Goal: Task Accomplishment & Management: Complete application form

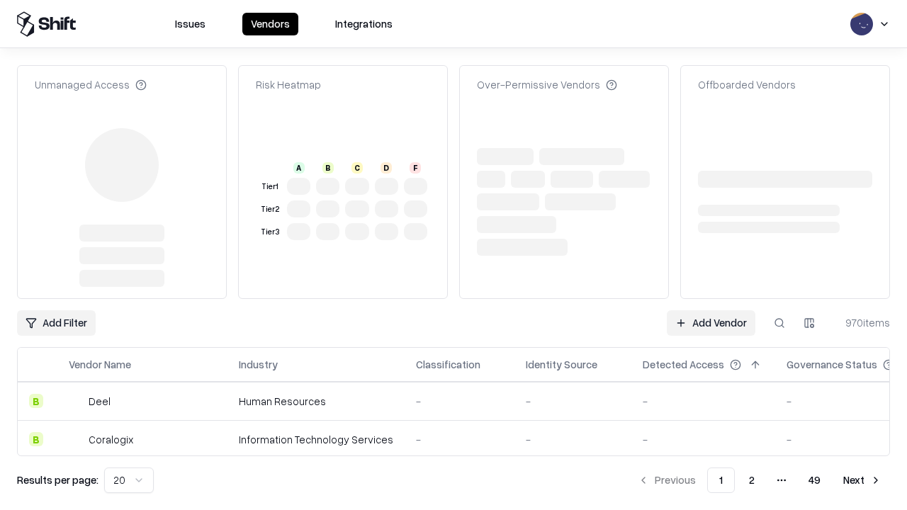
click at [710, 310] on link "Add Vendor" at bounding box center [710, 322] width 89 height 25
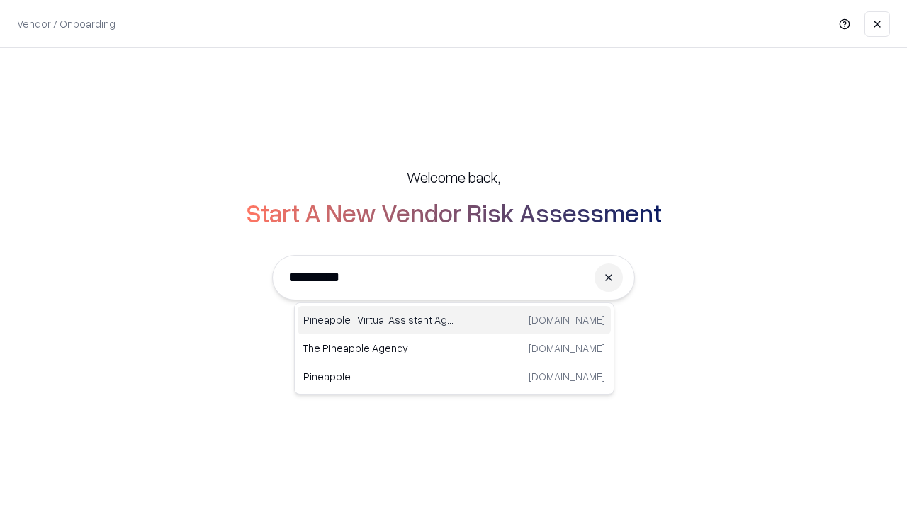
click at [454, 320] on div "Pineapple | Virtual Assistant Agency [DOMAIN_NAME]" at bounding box center [453, 320] width 313 height 28
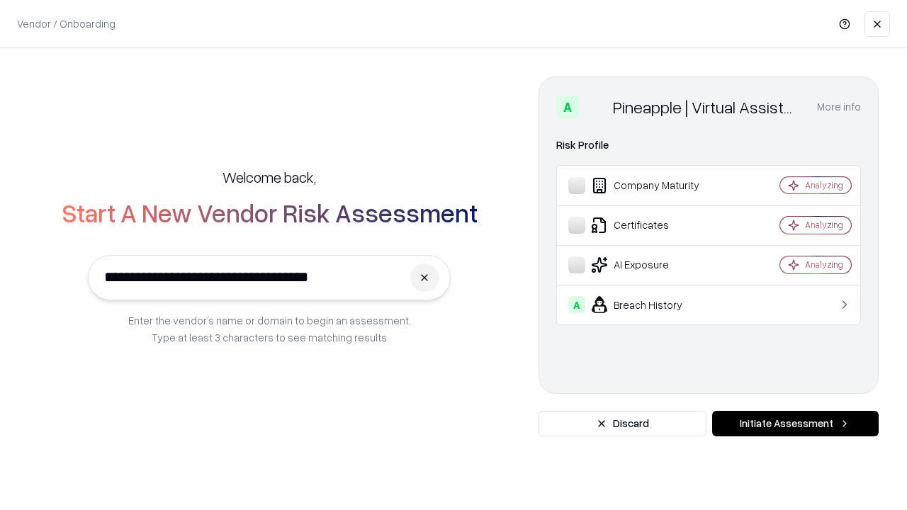
type input "**********"
click at [795, 424] on button "Initiate Assessment" at bounding box center [795, 423] width 166 height 25
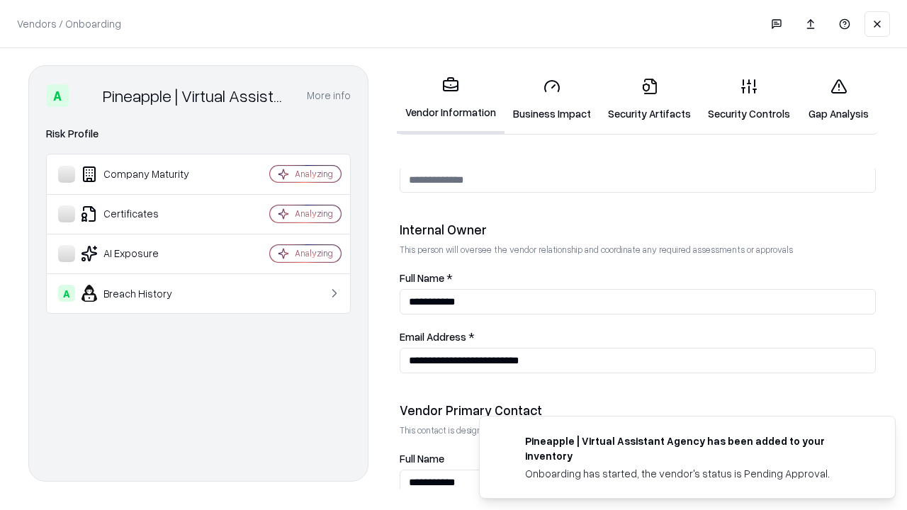
scroll to position [734, 0]
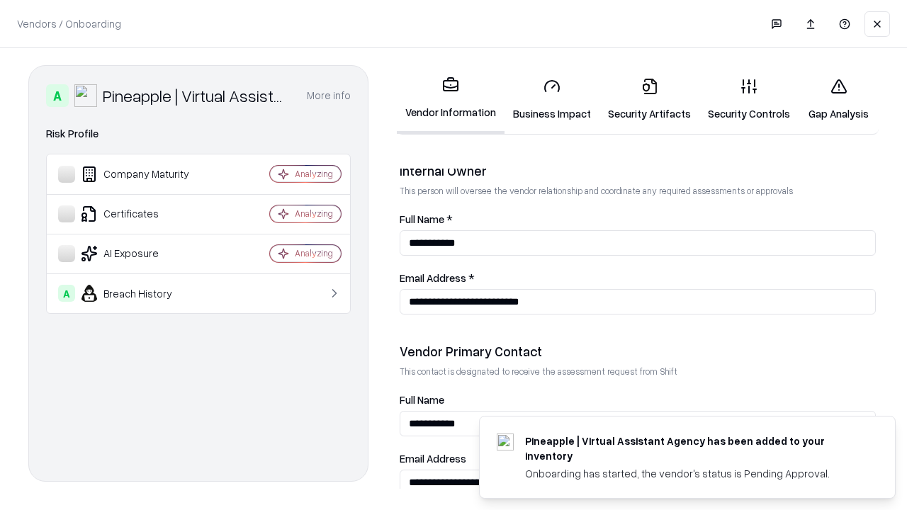
click at [649, 99] on link "Security Artifacts" at bounding box center [649, 100] width 100 height 66
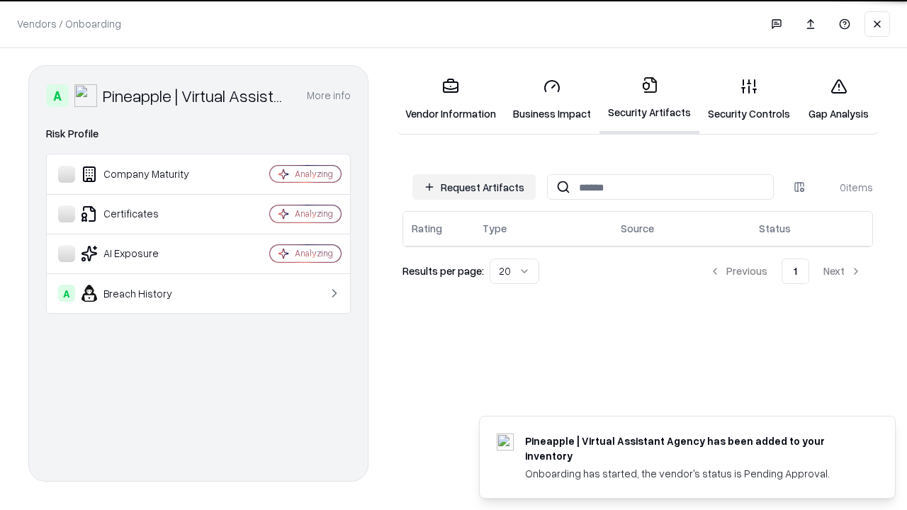
click at [474, 187] on button "Request Artifacts" at bounding box center [473, 186] width 123 height 25
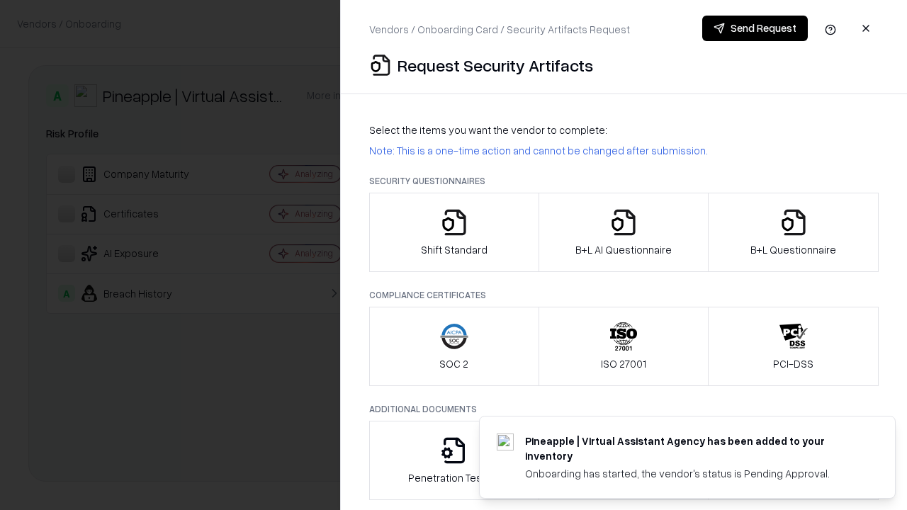
click at [793, 232] on icon "button" at bounding box center [793, 222] width 28 height 28
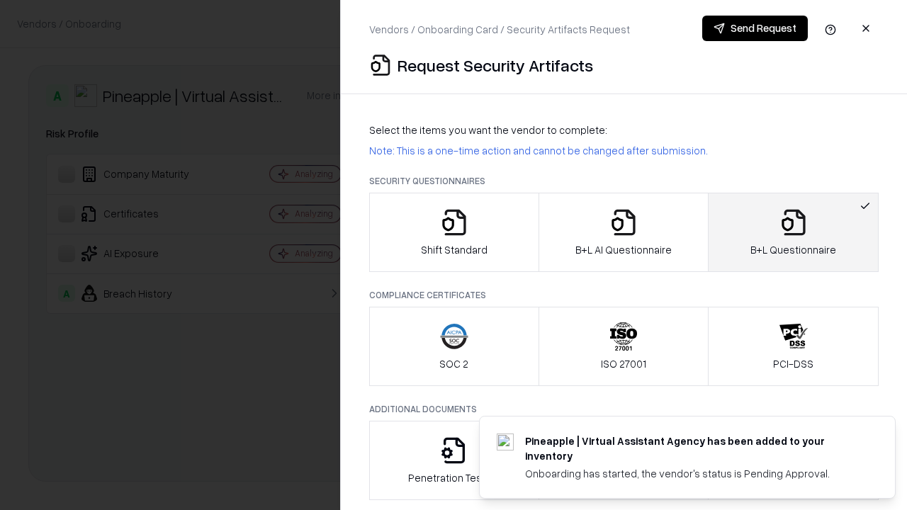
click at [623, 232] on icon "button" at bounding box center [623, 222] width 28 height 28
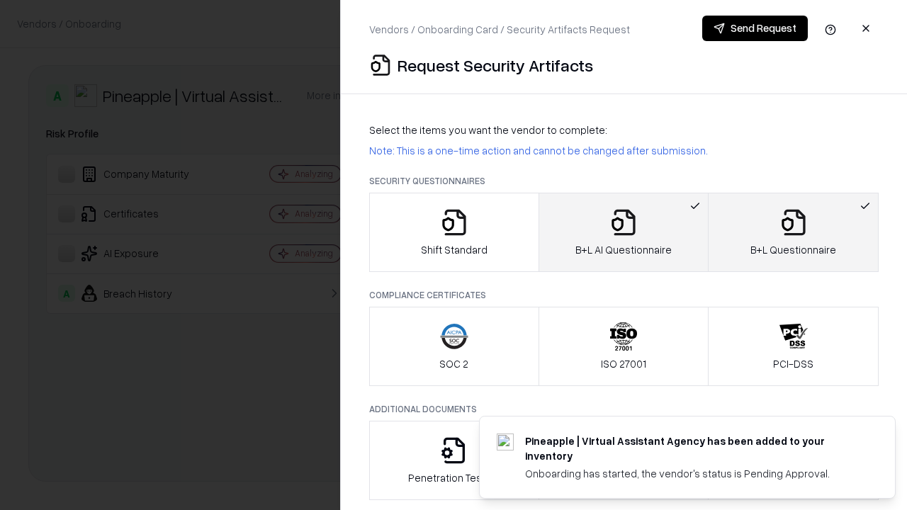
click at [754, 28] on button "Send Request" at bounding box center [755, 28] width 106 height 25
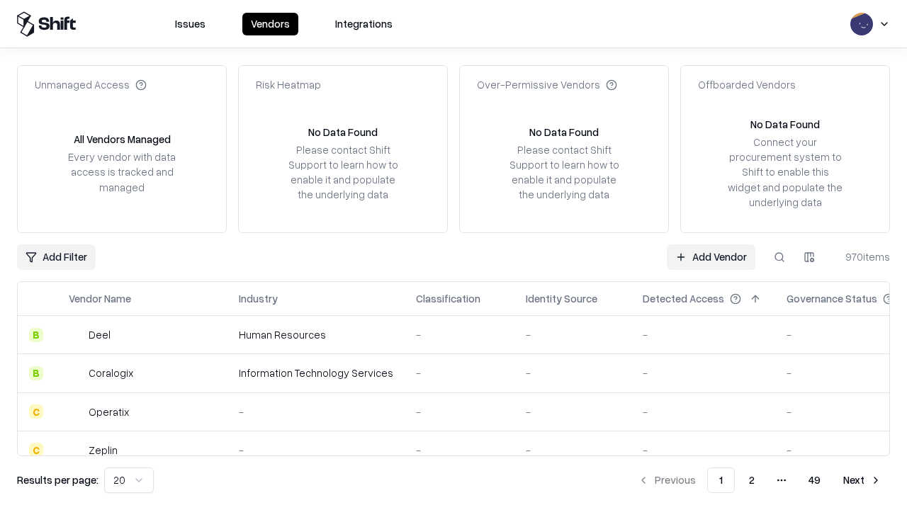
click at [779, 256] on button at bounding box center [778, 256] width 25 height 25
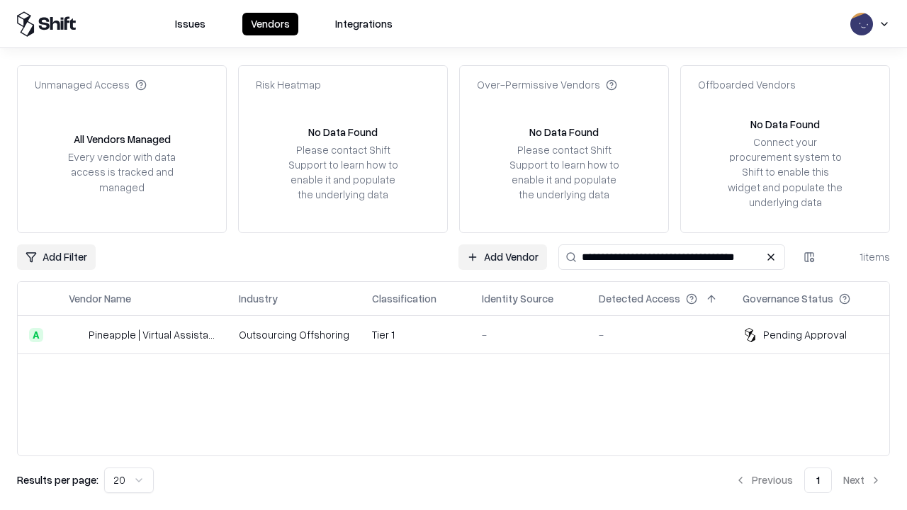
type input "**********"
click at [462, 334] on td "Tier 1" at bounding box center [416, 335] width 110 height 38
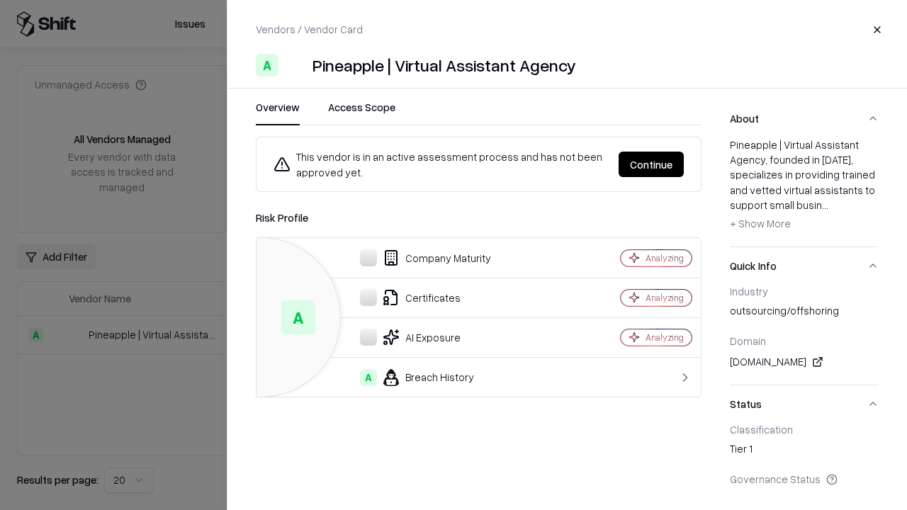
click at [651, 164] on button "Continue" at bounding box center [650, 164] width 65 height 25
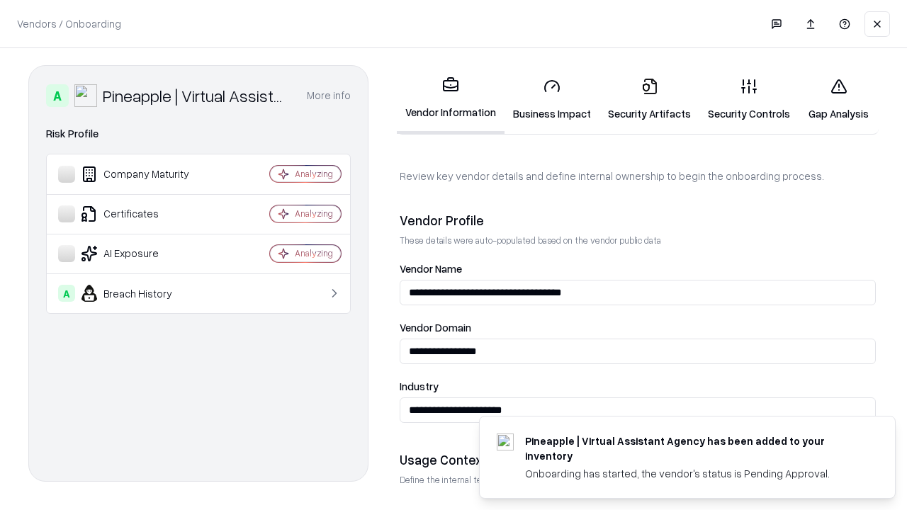
click at [649, 99] on link "Security Artifacts" at bounding box center [649, 100] width 100 height 66
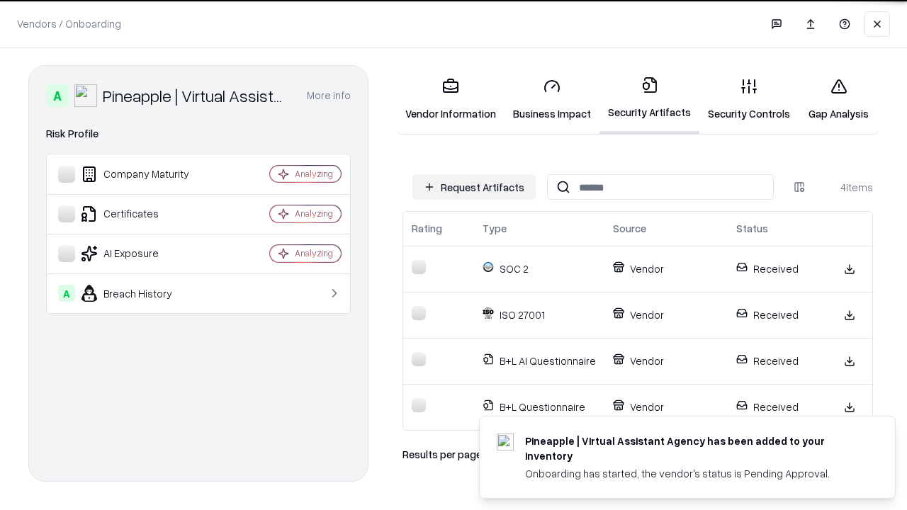
click at [838, 99] on link "Gap Analysis" at bounding box center [838, 100] width 80 height 66
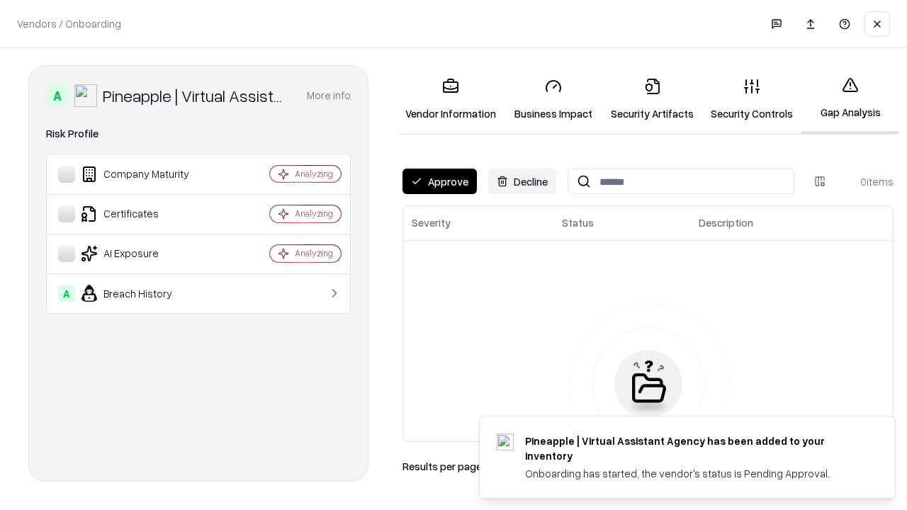
click at [439, 181] on button "Approve" at bounding box center [439, 181] width 74 height 25
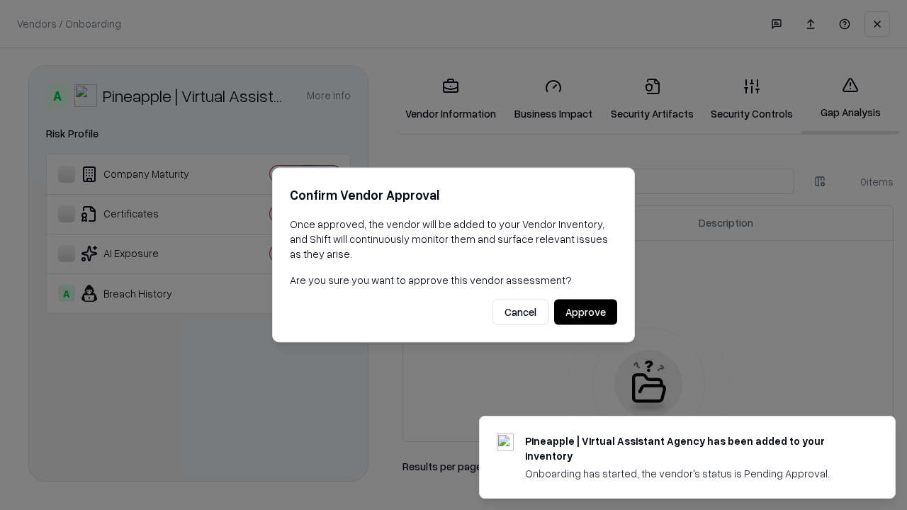
click at [585, 312] on button "Approve" at bounding box center [585, 312] width 63 height 25
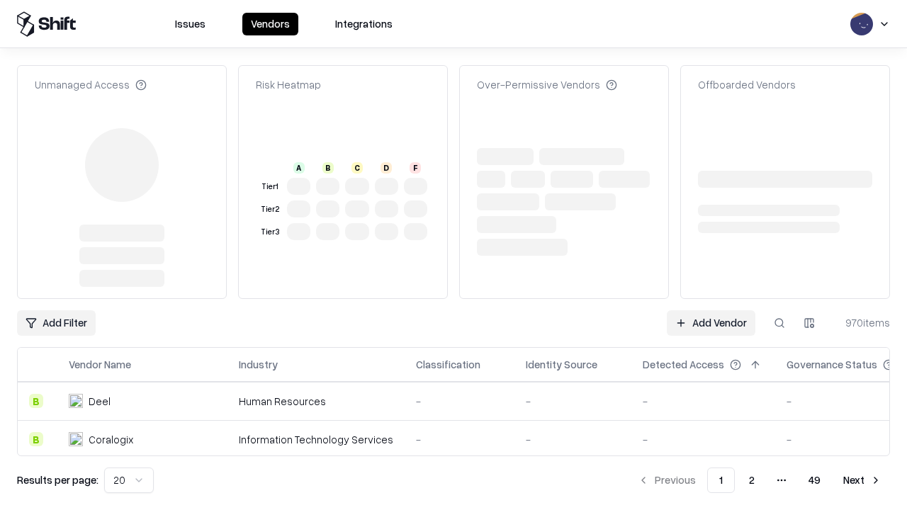
type input "**********"
click at [710, 323] on link "Add Vendor" at bounding box center [710, 322] width 89 height 25
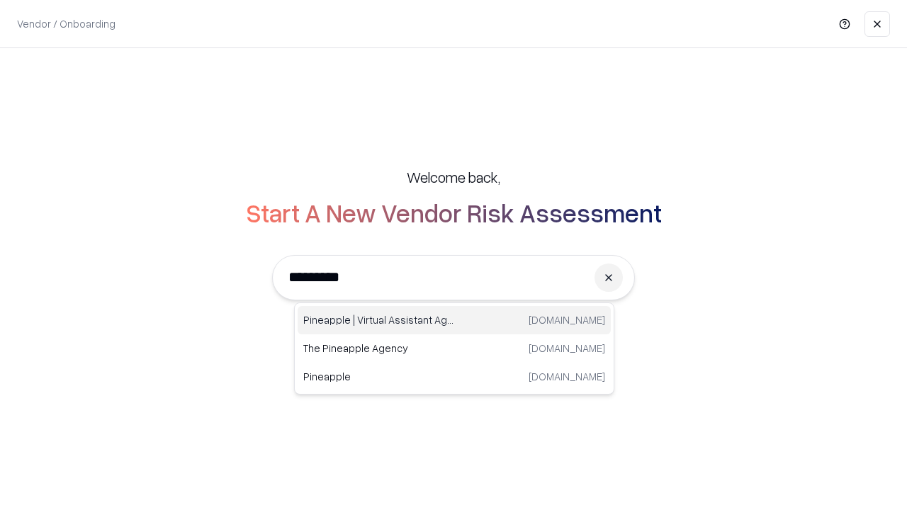
click at [454, 320] on div "Pineapple | Virtual Assistant Agency [DOMAIN_NAME]" at bounding box center [453, 320] width 313 height 28
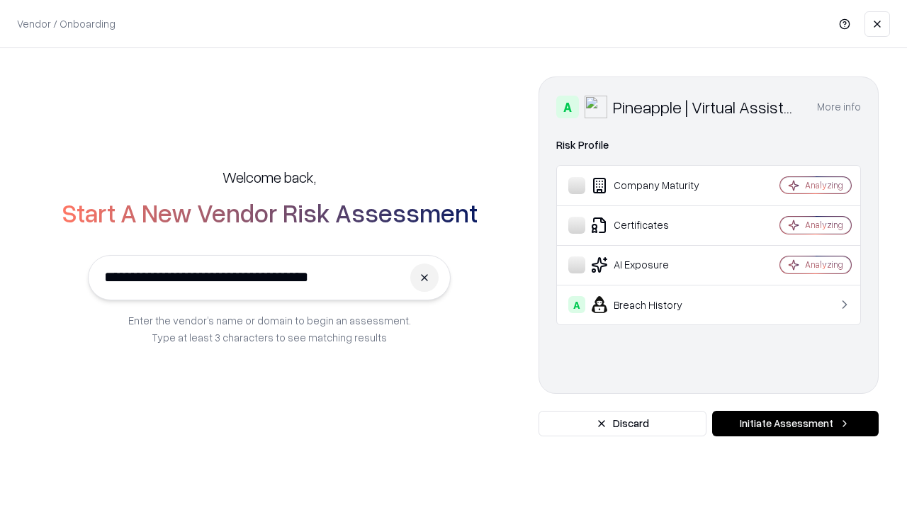
type input "**********"
click at [795, 424] on button "Initiate Assessment" at bounding box center [795, 423] width 166 height 25
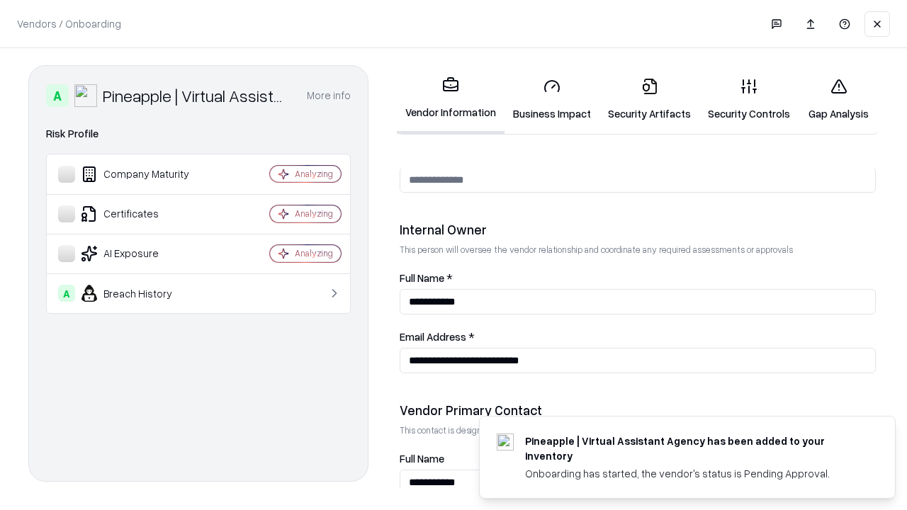
scroll to position [734, 0]
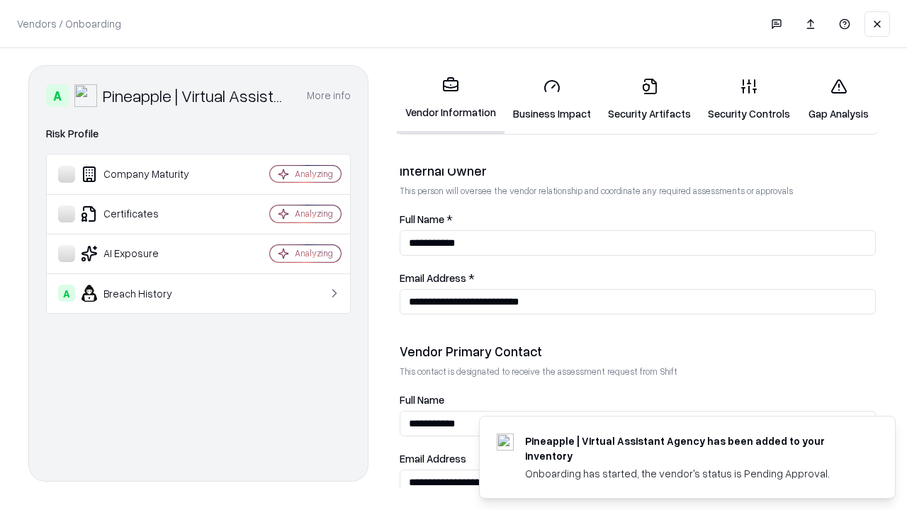
click at [838, 99] on link "Gap Analysis" at bounding box center [838, 100] width 80 height 66
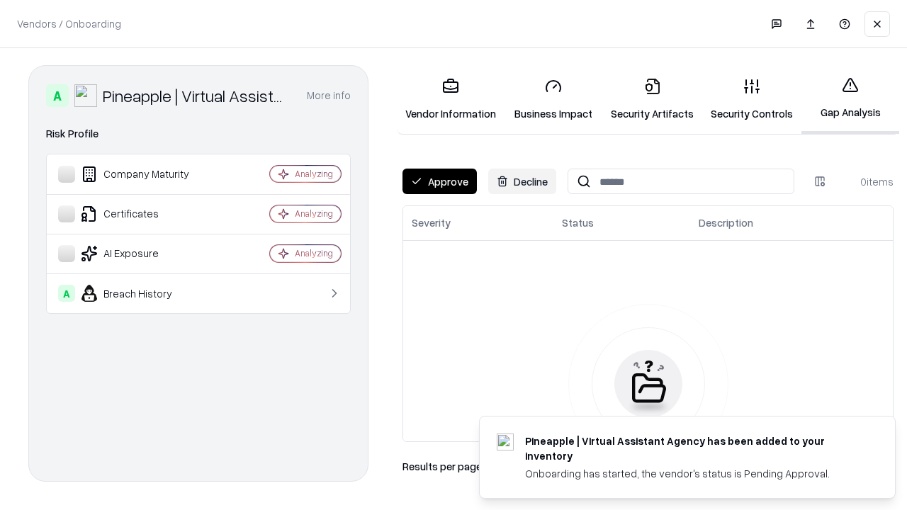
click at [439, 181] on button "Approve" at bounding box center [439, 181] width 74 height 25
